Goal: Navigation & Orientation: Find specific page/section

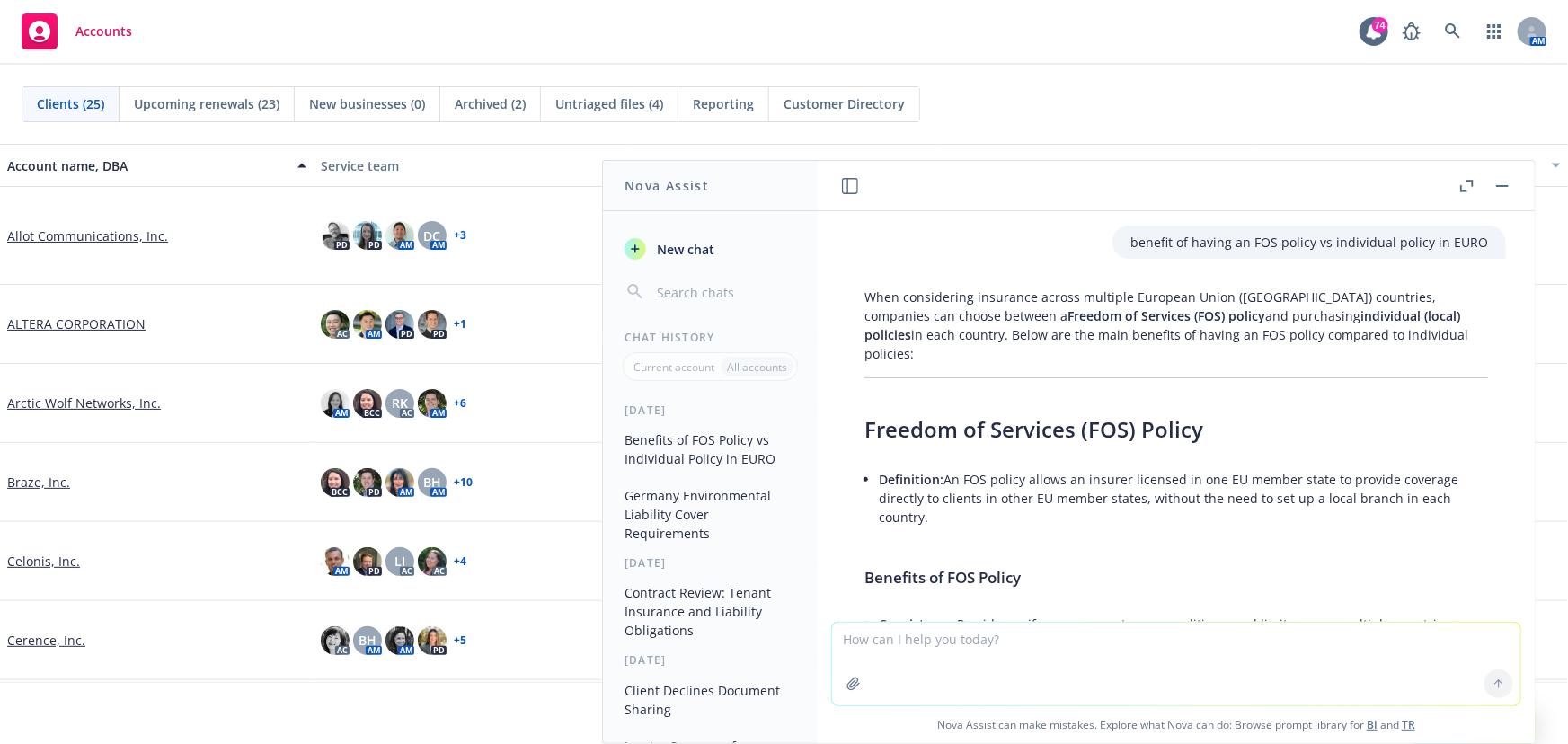
scroll to position [653, 0]
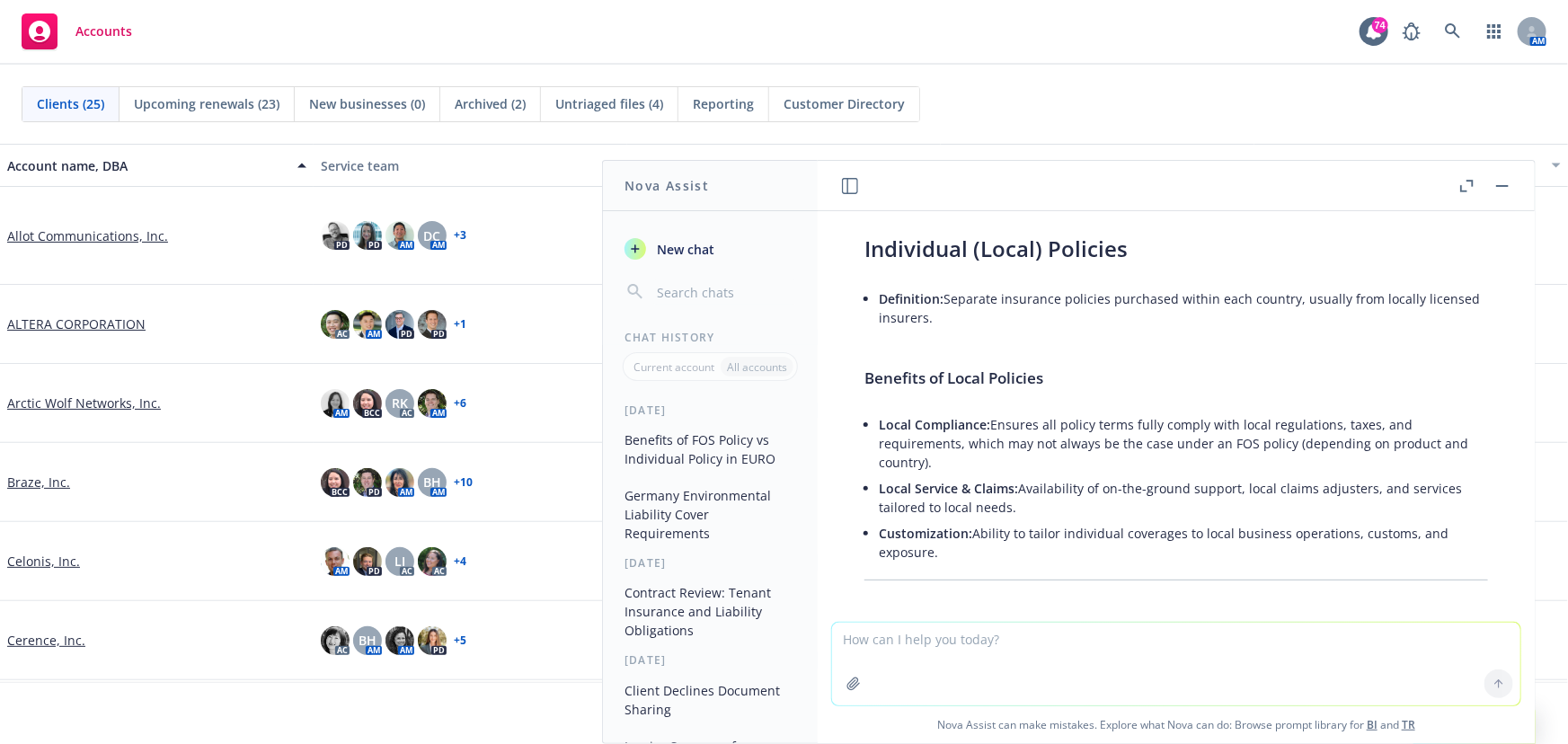
click at [1501, 189] on button "button" at bounding box center [1501, 186] width 22 height 22
